Goal: Information Seeking & Learning: Learn about a topic

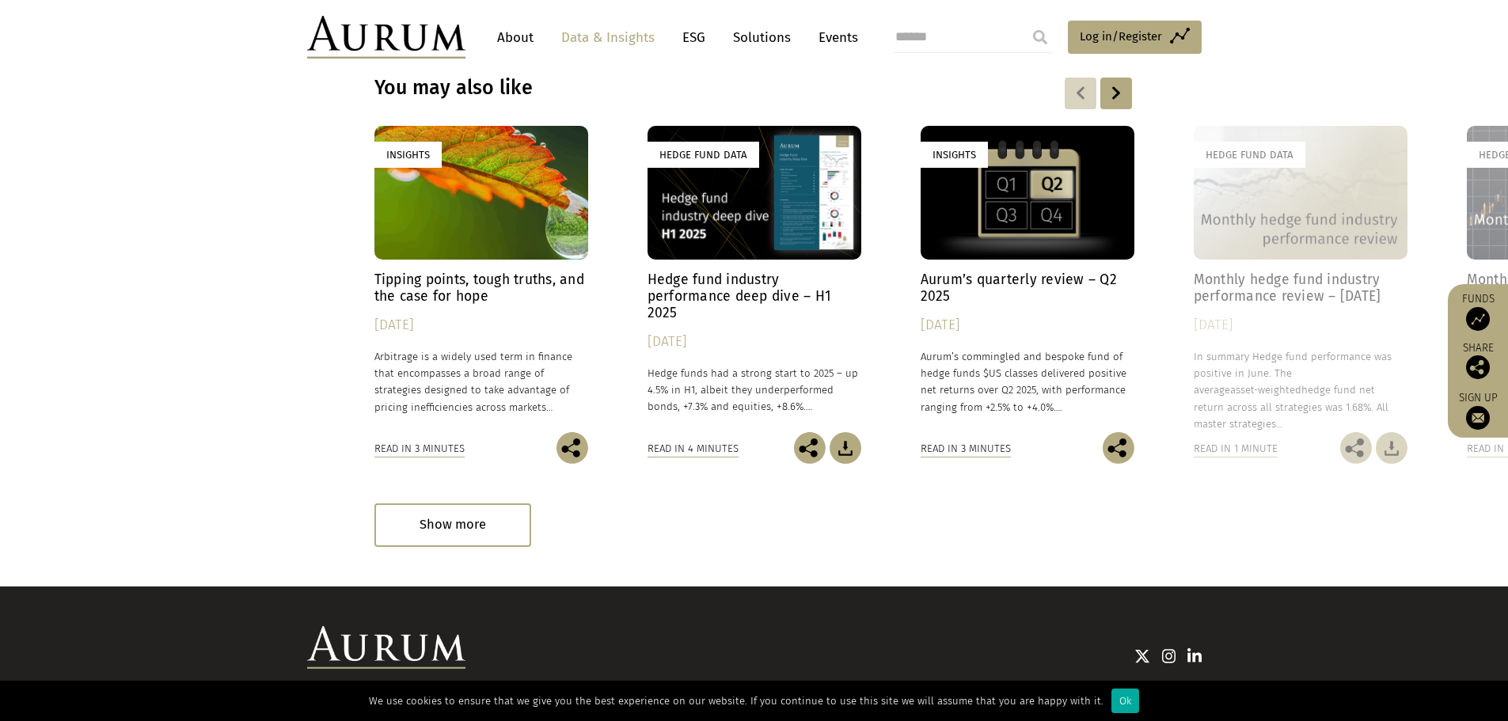
scroll to position [2192, 0]
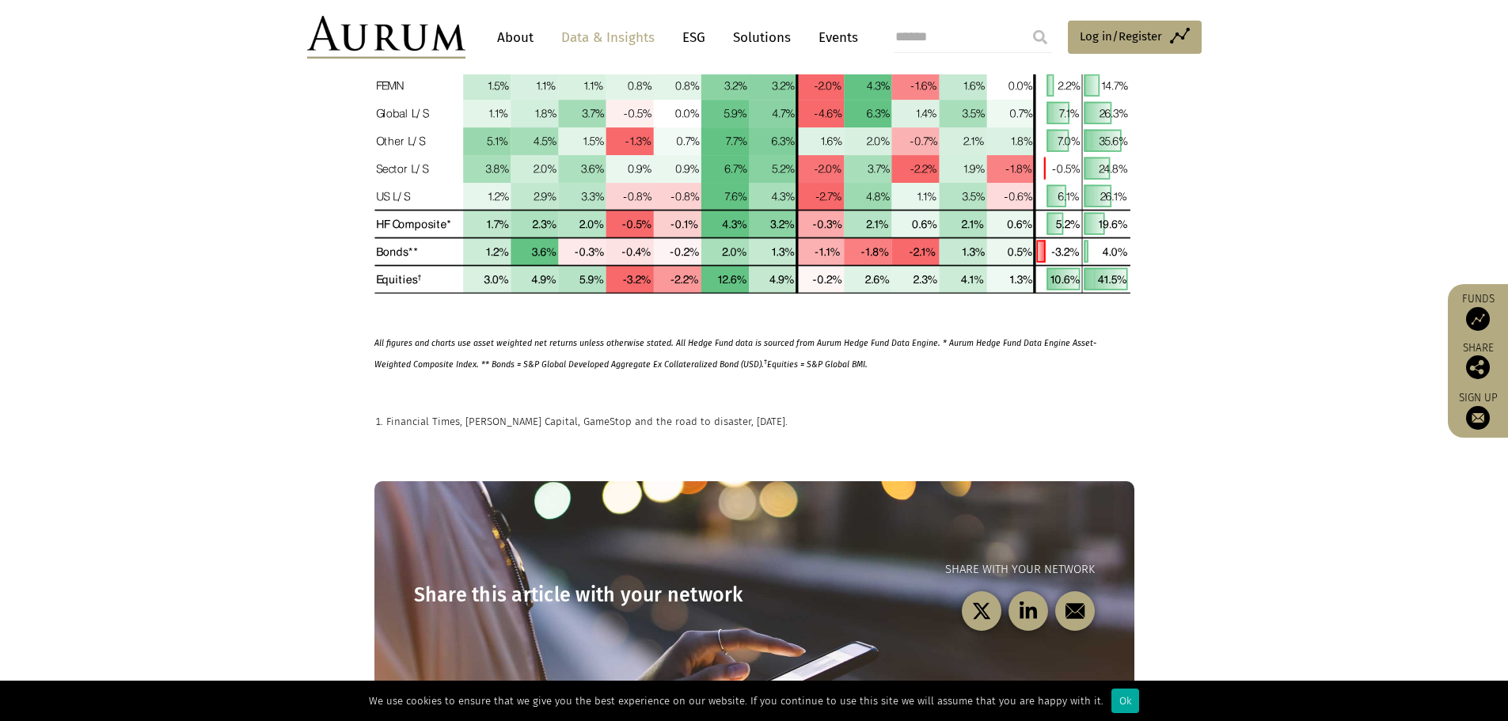
scroll to position [1188, 0]
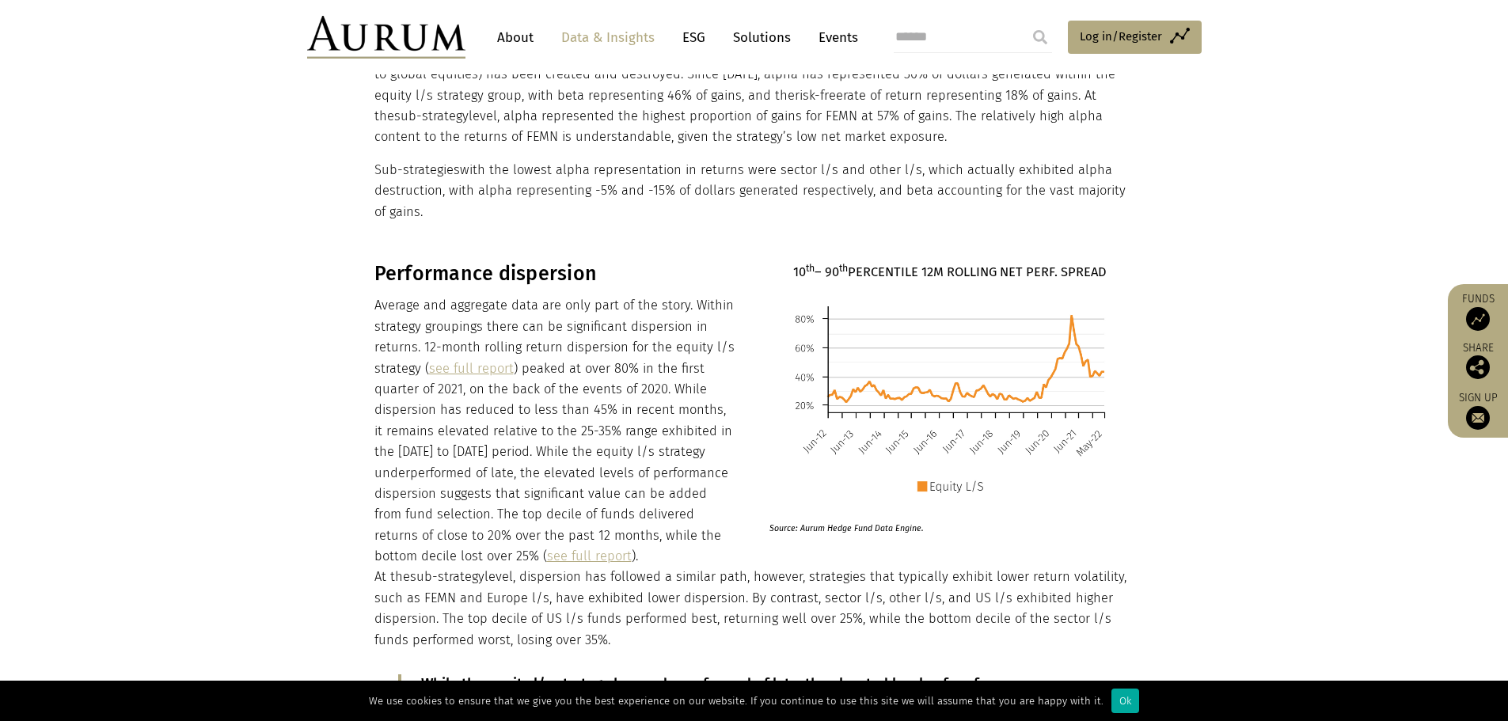
scroll to position [2613, 0]
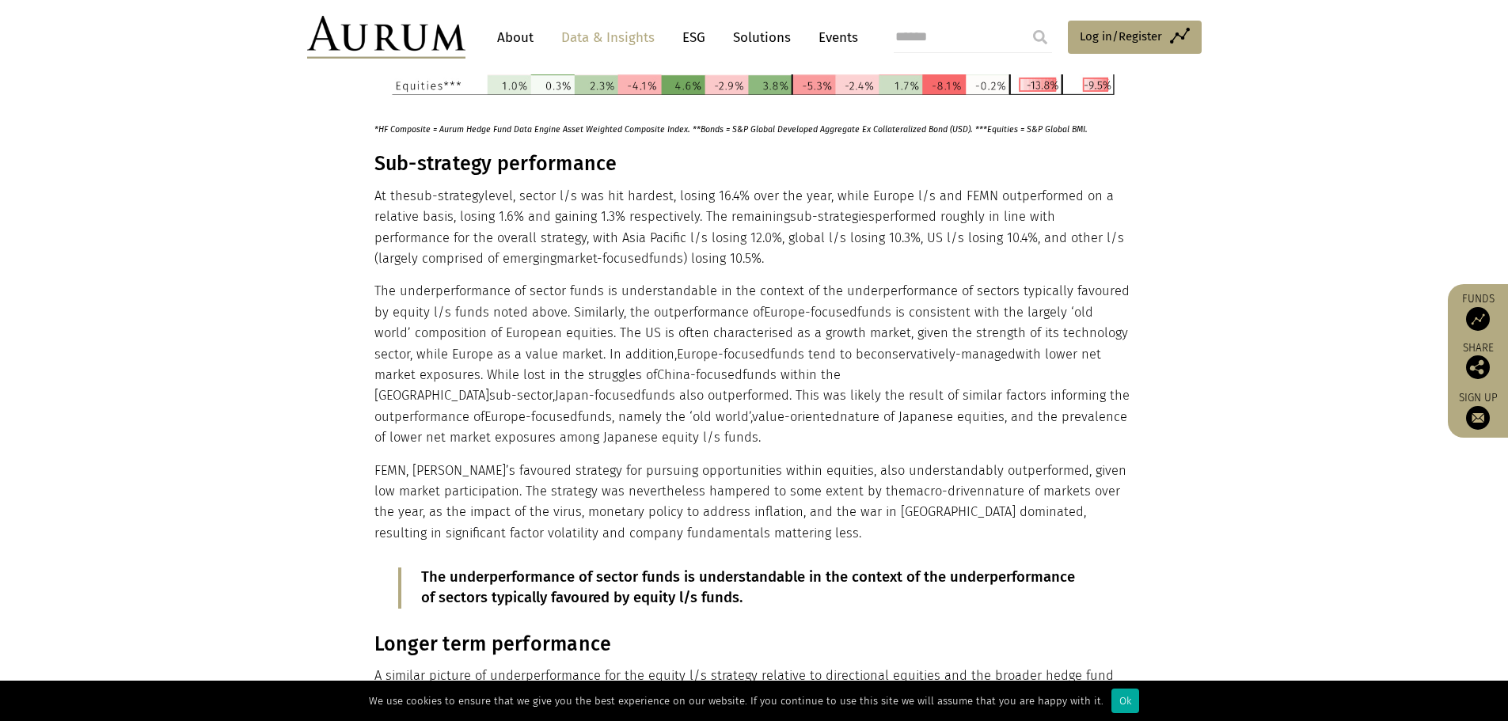
drag, startPoint x: 466, startPoint y: 394, endPoint x: 429, endPoint y: 188, distance: 208.3
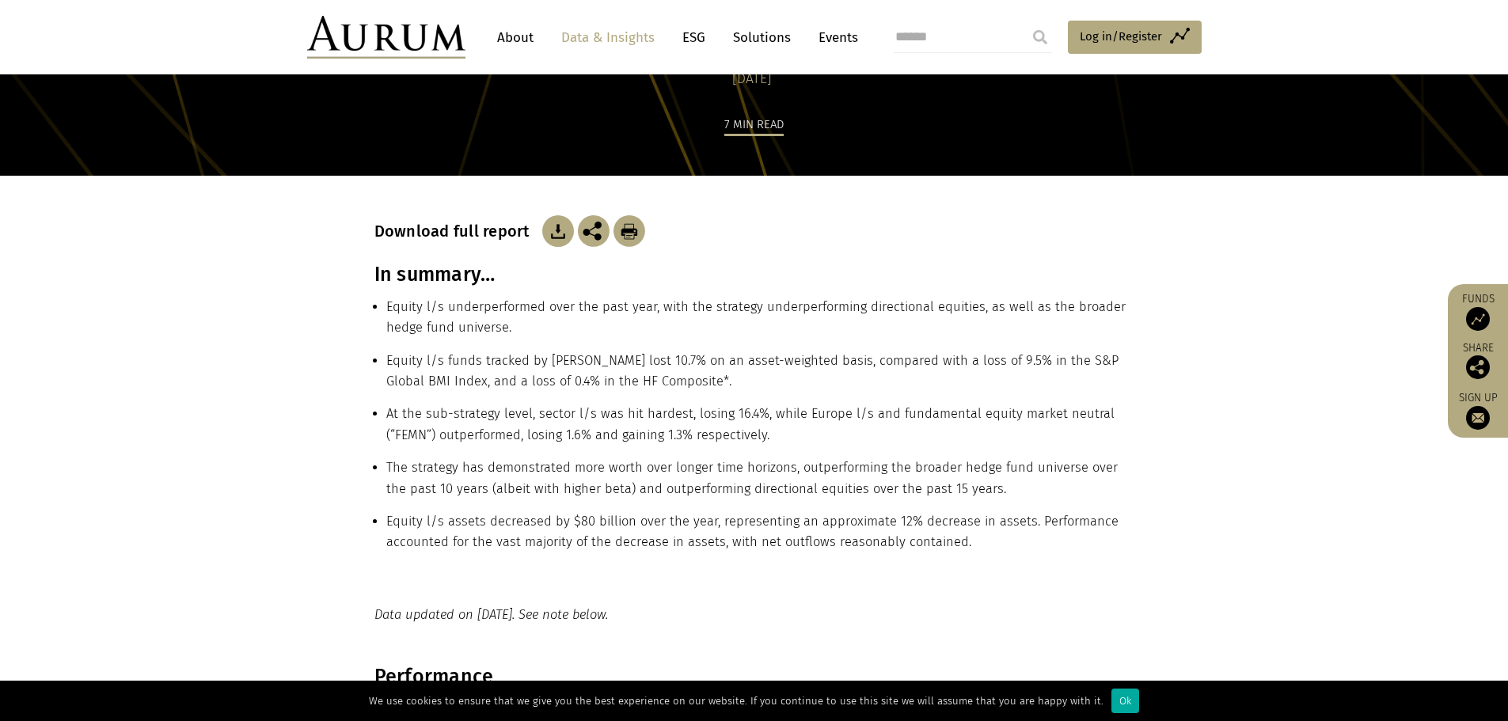
scroll to position [0, 0]
